Goal: Information Seeking & Learning: Learn about a topic

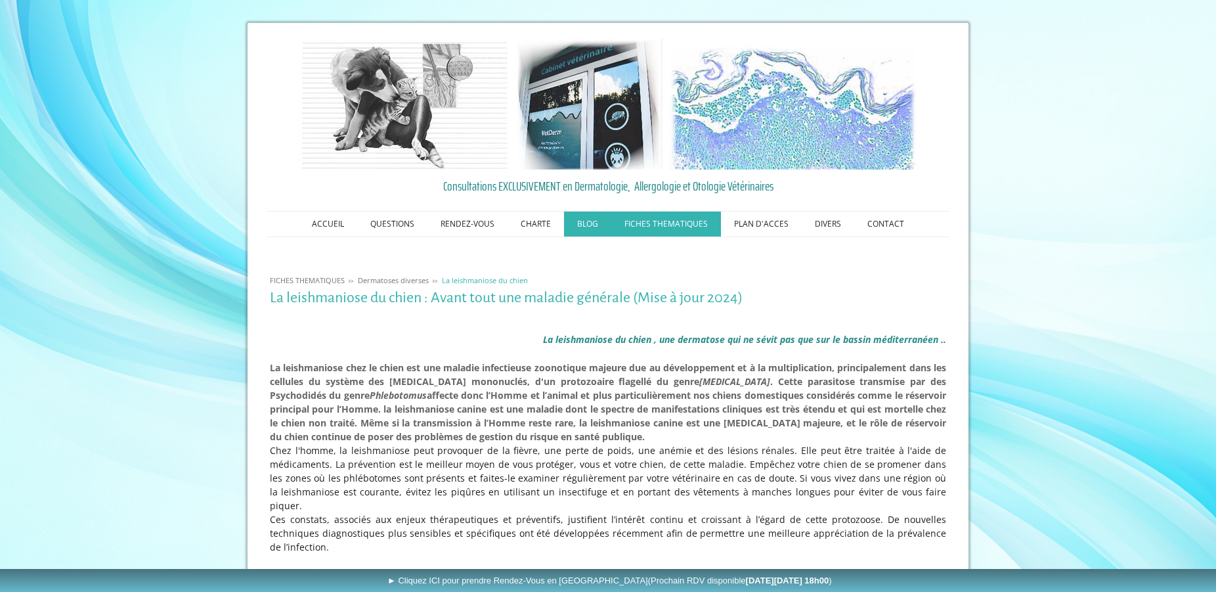
click at [596, 223] on link "BLOG" at bounding box center [587, 223] width 47 height 25
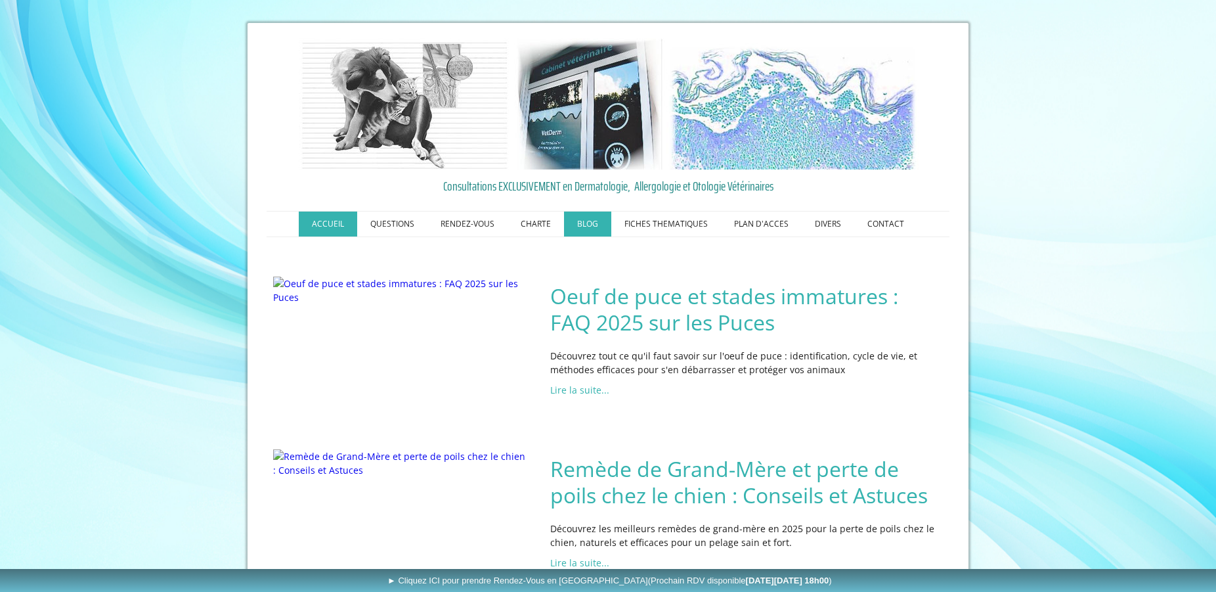
click at [332, 224] on link "ACCUEIL" at bounding box center [328, 223] width 58 height 25
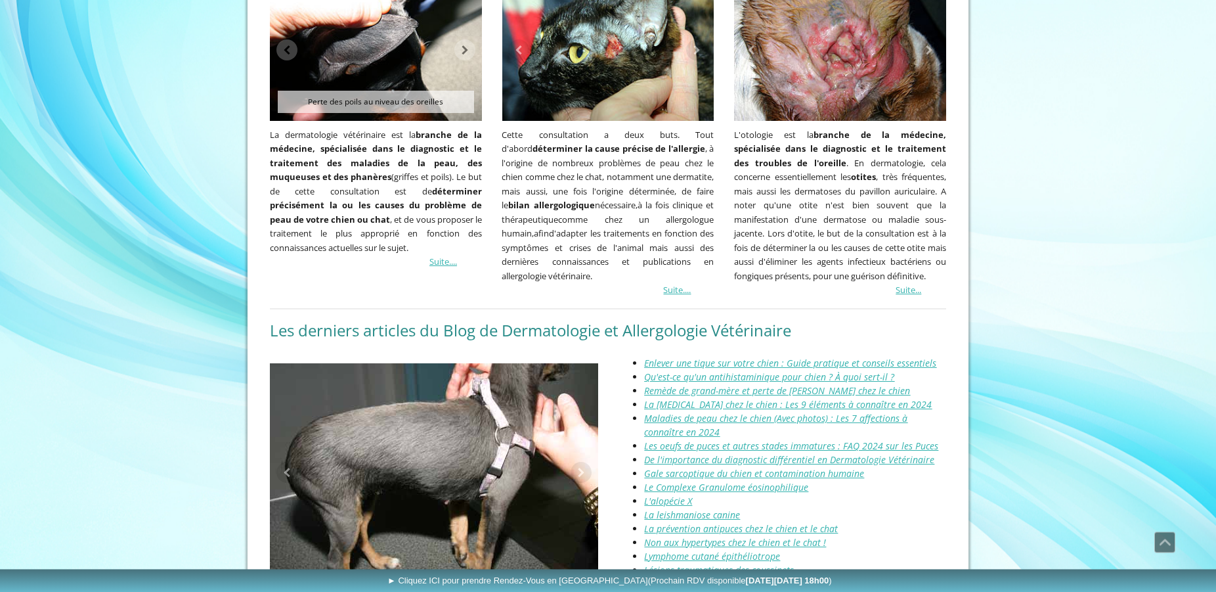
scroll to position [1272, 0]
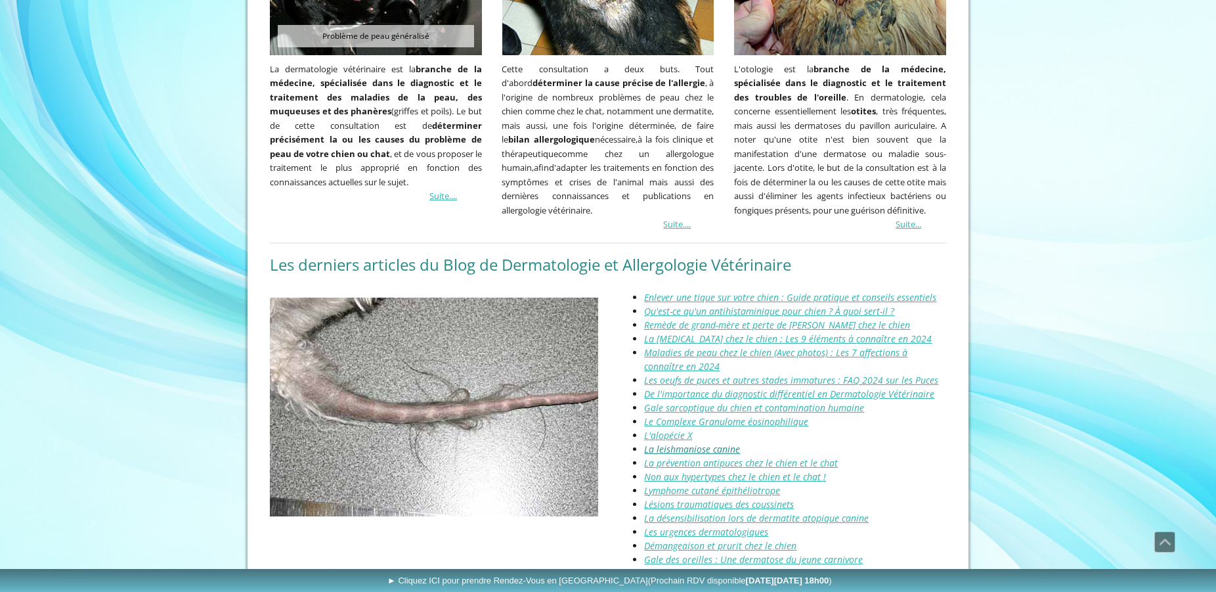
click at [699, 443] on link "La leishmaniose canine" at bounding box center [692, 449] width 96 height 12
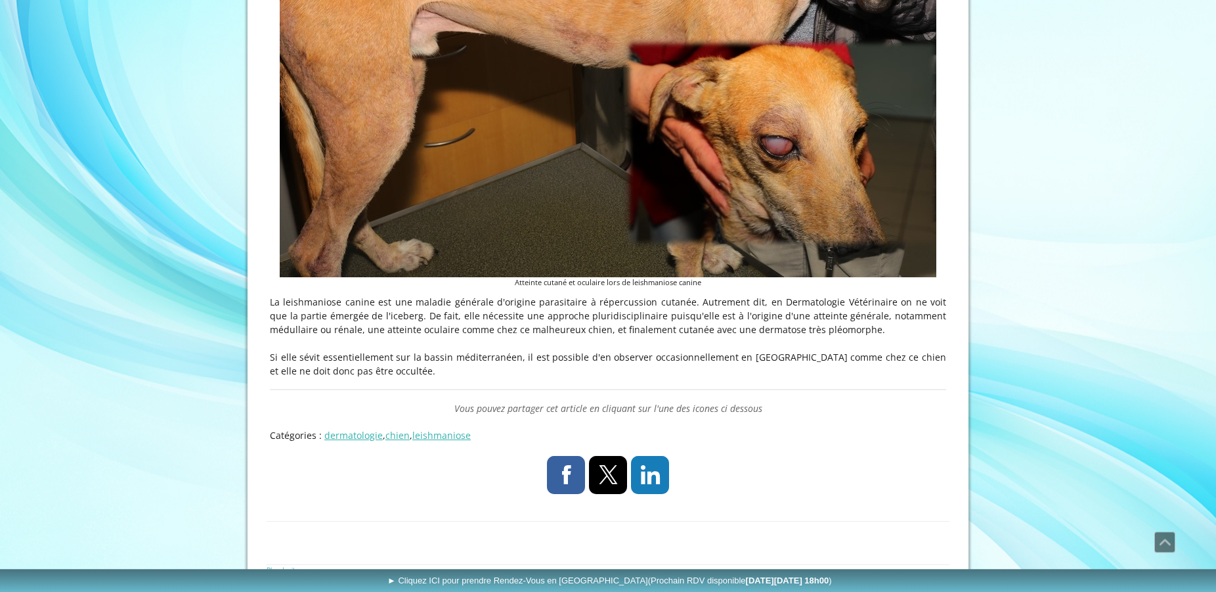
scroll to position [570, 0]
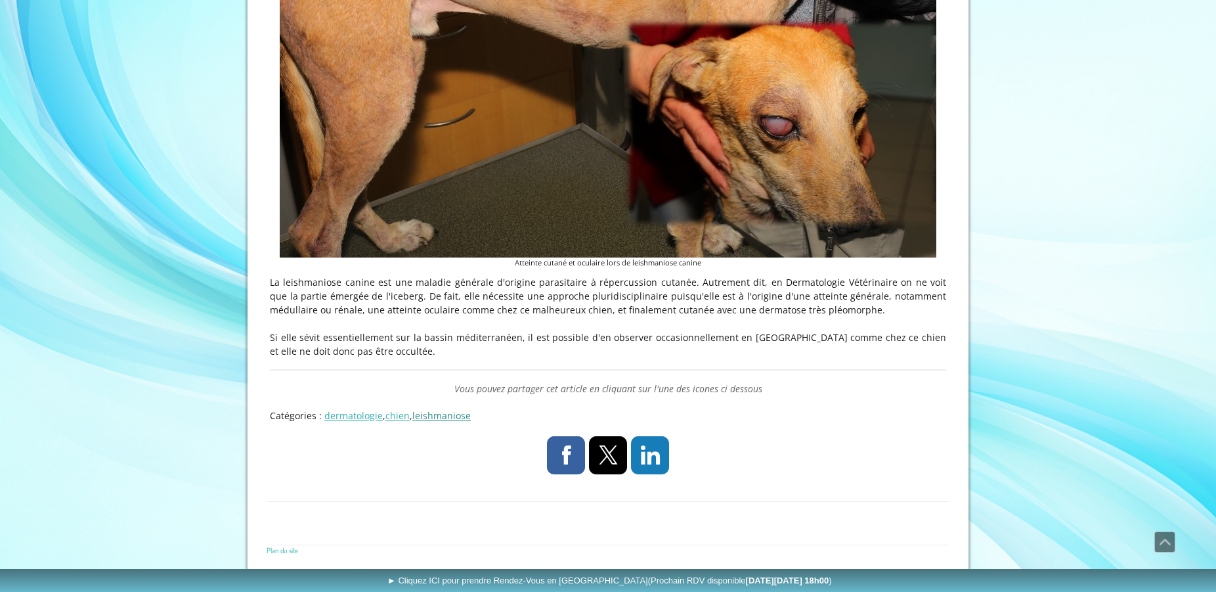
click at [446, 418] on link "leishmaniose" at bounding box center [441, 415] width 58 height 12
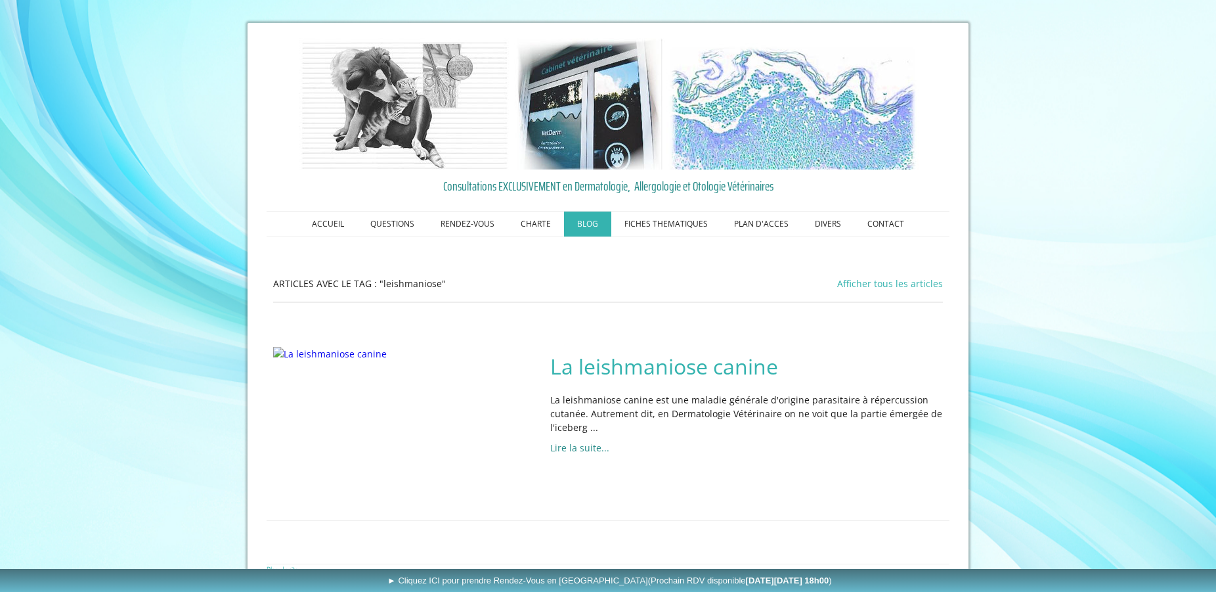
click at [580, 450] on link "Lire la suite..." at bounding box center [579, 447] width 59 height 12
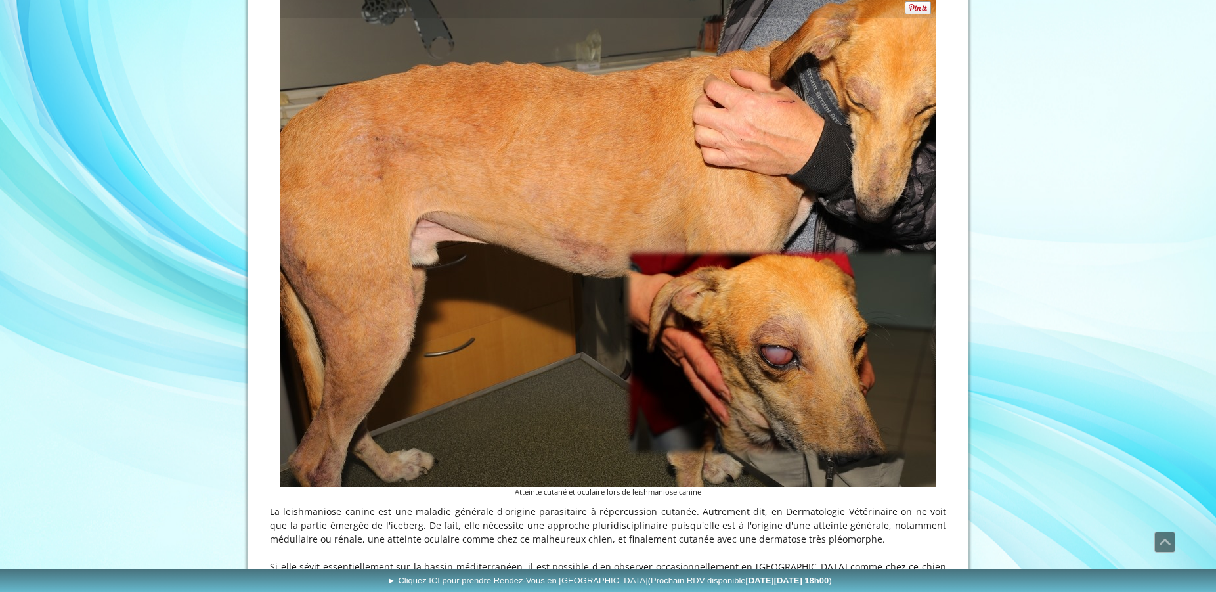
scroll to position [134, 0]
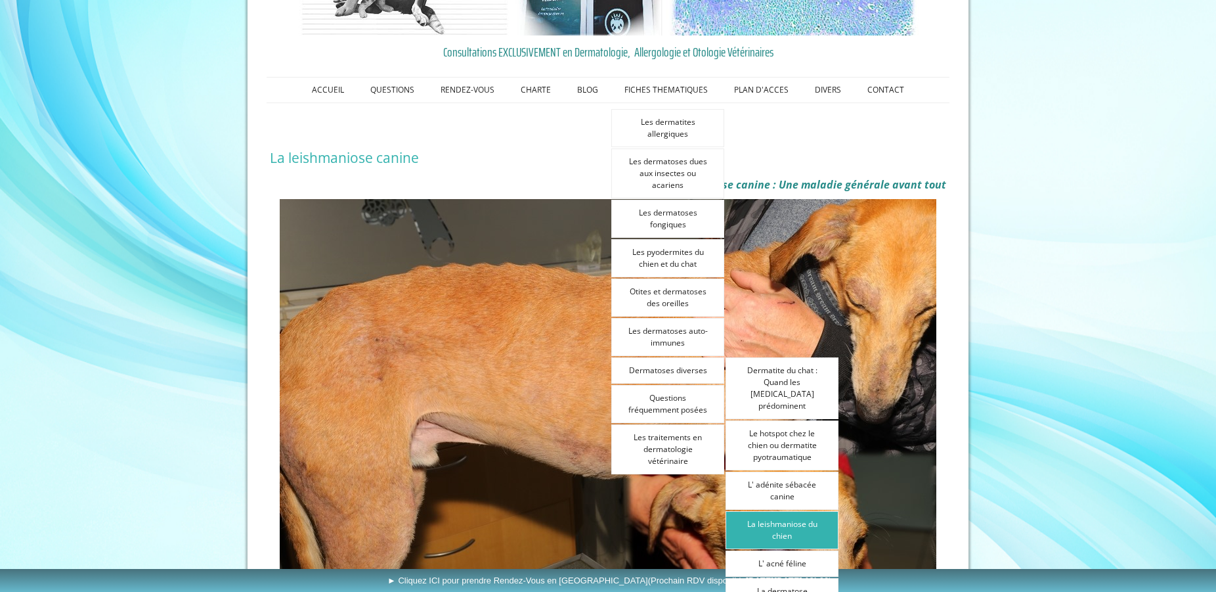
click at [797, 517] on link "La leishmaniose du chien" at bounding box center [782, 530] width 113 height 38
